Goal: Transaction & Acquisition: Subscribe to service/newsletter

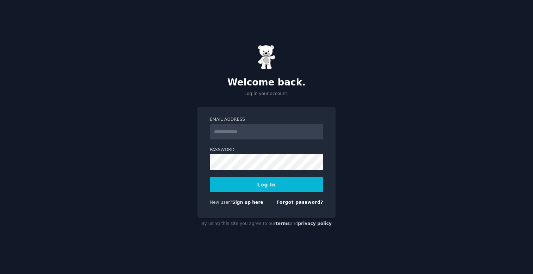
click at [238, 135] on input "Email Address" at bounding box center [267, 132] width 114 height 16
click at [404, 112] on div "Welcome back. Log in your account. Email Address Password Log In New user? Sign…" at bounding box center [266, 137] width 533 height 274
click at [221, 125] on input "Email Address" at bounding box center [267, 132] width 114 height 16
type input "**********"
click at [352, 135] on div "**********" at bounding box center [266, 137] width 533 height 274
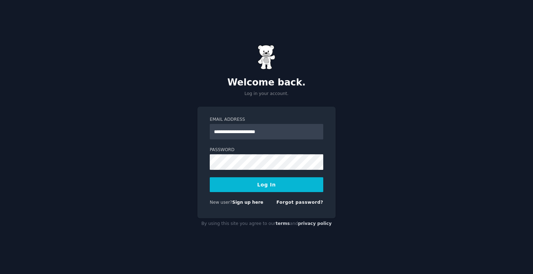
click at [225, 186] on button "Log In" at bounding box center [267, 184] width 114 height 15
click at [210, 177] on button "Log In" at bounding box center [267, 184] width 114 height 15
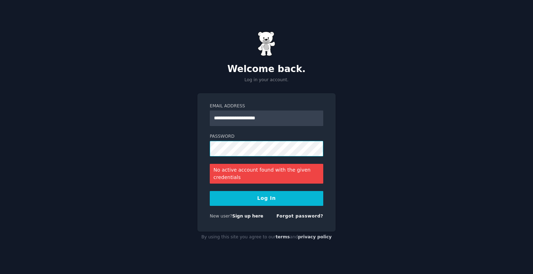
click at [210, 191] on button "Log In" at bounding box center [267, 198] width 114 height 15
click at [305, 218] on link "Forgot password?" at bounding box center [300, 215] width 47 height 5
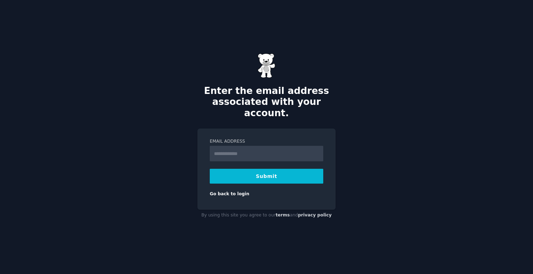
click at [232, 146] on input "Email Address" at bounding box center [267, 154] width 114 height 16
type input "**********"
click at [239, 174] on button "Submit" at bounding box center [267, 176] width 114 height 15
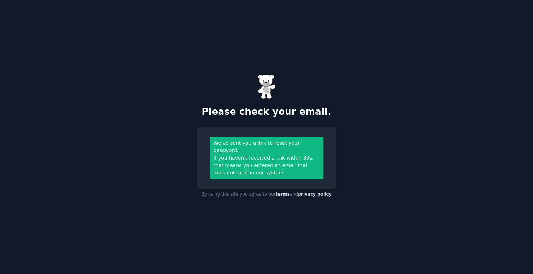
click at [387, 103] on div "Please check your email. We’ve sent you a link to reset your password. If you h…" at bounding box center [266, 137] width 533 height 274
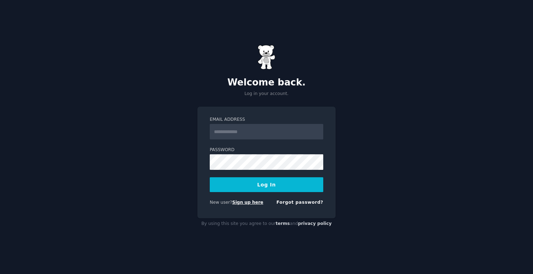
click at [252, 201] on link "Sign up here" at bounding box center [247, 202] width 31 height 5
type input "**********"
click at [210, 177] on button "Log In" at bounding box center [267, 184] width 114 height 15
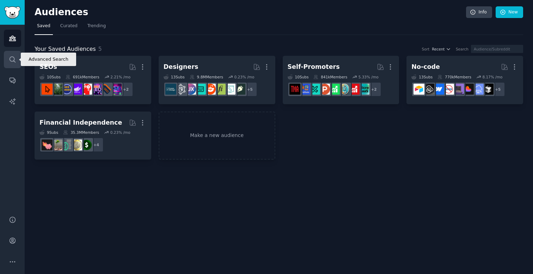
click at [13, 59] on icon "Sidebar" at bounding box center [12, 59] width 7 height 7
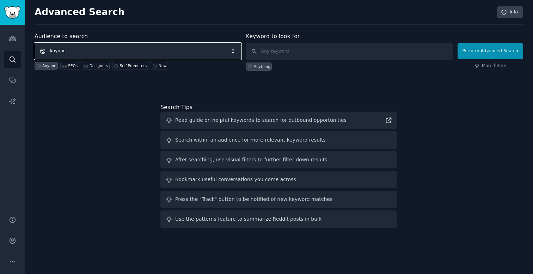
click at [137, 52] on span "Anyone" at bounding box center [138, 51] width 207 height 16
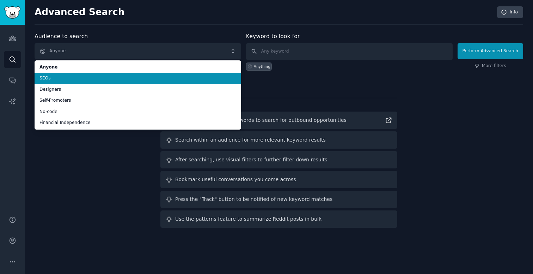
click at [102, 81] on span "SEOs" at bounding box center [138, 78] width 197 height 6
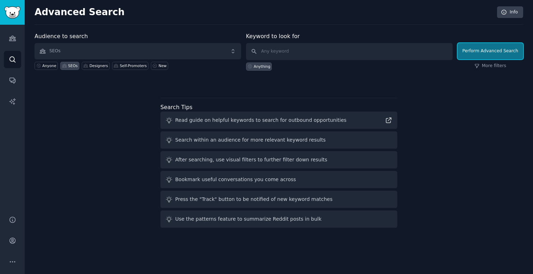
click at [489, 51] on button "Perform Advanced Search" at bounding box center [491, 51] width 66 height 16
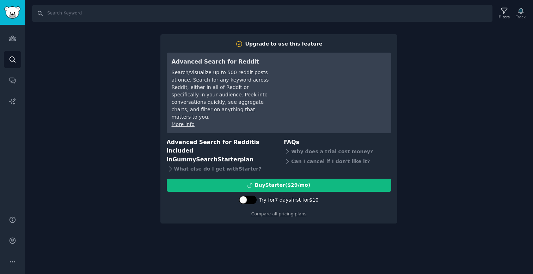
click at [246, 195] on div at bounding box center [248, 199] width 18 height 8
click at [252, 196] on div at bounding box center [252, 200] width 8 height 8
click at [249, 195] on div at bounding box center [248, 199] width 18 height 8
click at [249, 195] on div at bounding box center [247, 199] width 18 height 8
checkbox input "false"
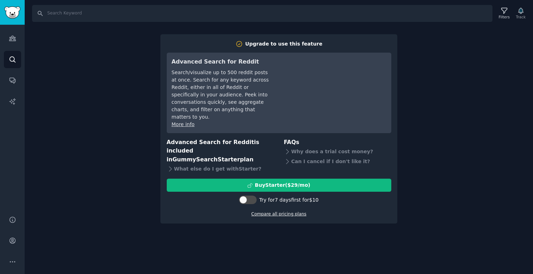
click at [293, 211] on link "Compare all pricing plans" at bounding box center [279, 213] width 55 height 5
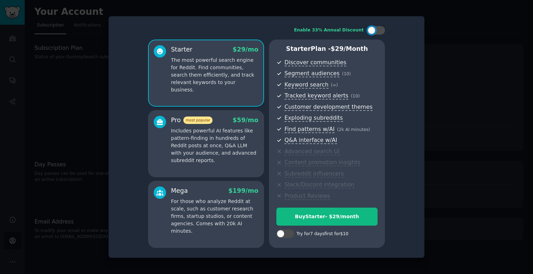
click at [245, 157] on p "Includes powerful AI features like pattern-finding in hundreds of Reddit posts …" at bounding box center [214, 145] width 87 height 37
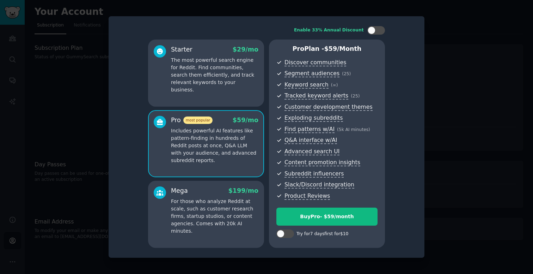
click at [233, 203] on p "For those who analyze Reddit at scale, such as customer research firms, startup…" at bounding box center [214, 216] width 87 height 37
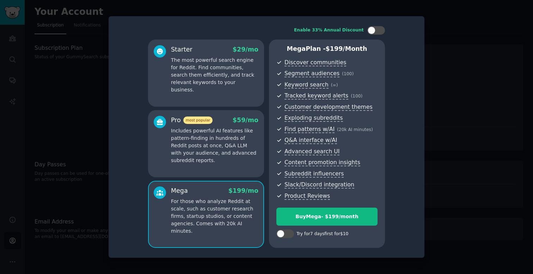
click at [231, 153] on p "Includes powerful AI features like pattern-finding in hundreds of Reddit posts …" at bounding box center [214, 145] width 87 height 37
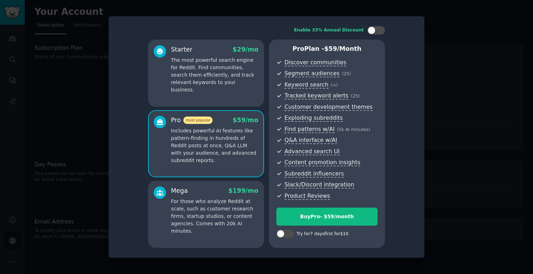
click at [228, 208] on p "For those who analyze Reddit at scale, such as customer research firms, startup…" at bounding box center [214, 216] width 87 height 37
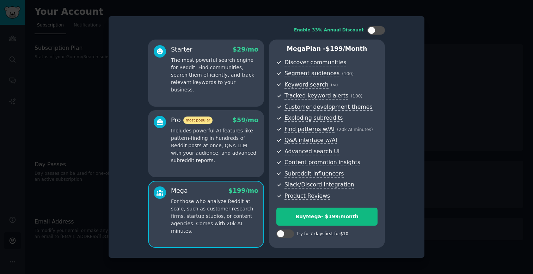
click at [228, 167] on div "Pro most popular $ 59 /mo Includes powerful AI features like pattern-finding in…" at bounding box center [206, 143] width 116 height 67
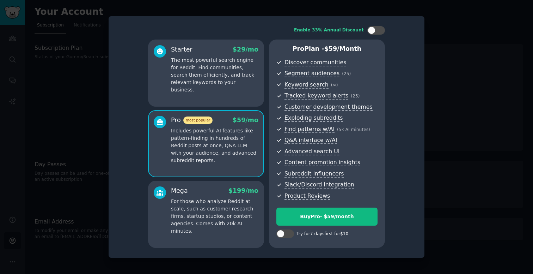
click at [216, 80] on p "The most powerful search engine for Reddit. Find communities, search them effic…" at bounding box center [214, 74] width 87 height 37
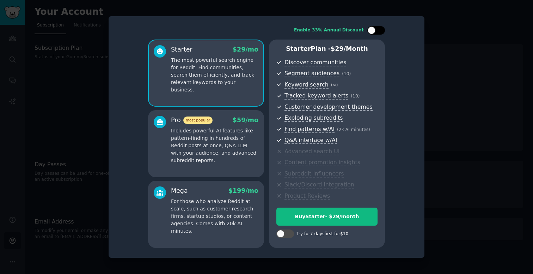
click at [378, 32] on div at bounding box center [377, 30] width 18 height 8
click at [378, 32] on div at bounding box center [381, 30] width 8 height 8
checkbox input "false"
click at [491, 46] on div at bounding box center [266, 137] width 533 height 274
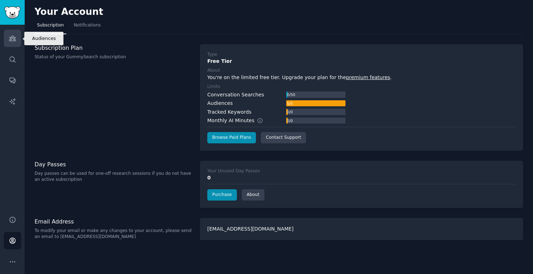
click at [11, 41] on icon "Sidebar" at bounding box center [12, 38] width 6 height 5
